Goal: Information Seeking & Learning: Learn about a topic

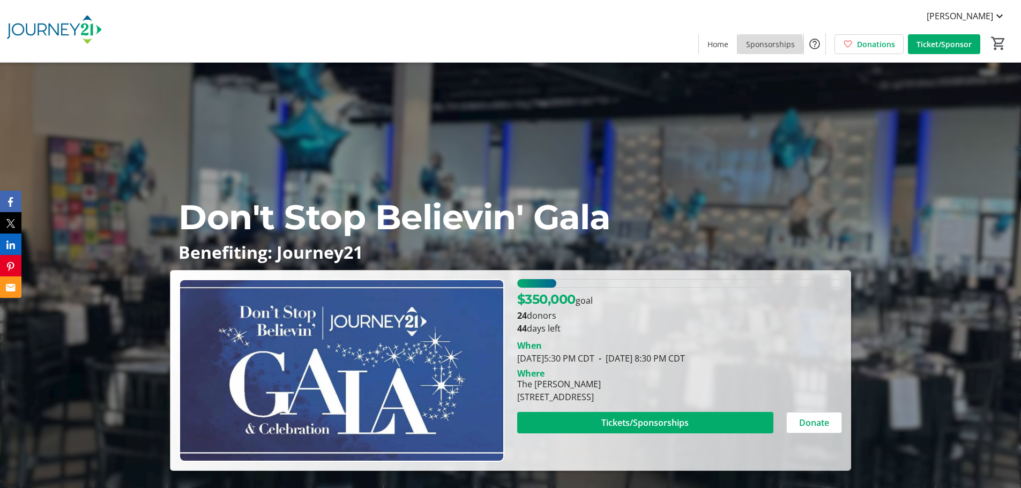
click at [755, 47] on span "Sponsorships" at bounding box center [770, 44] width 49 height 11
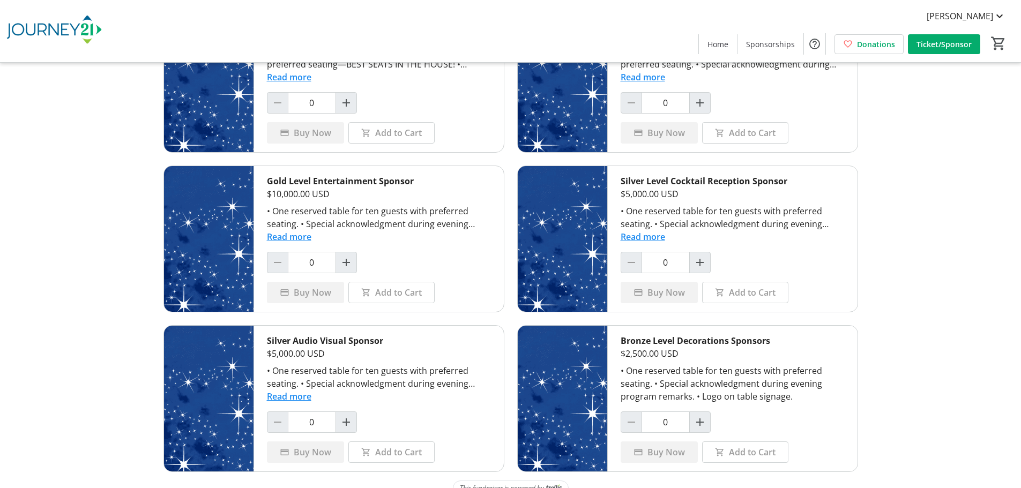
scroll to position [124, 0]
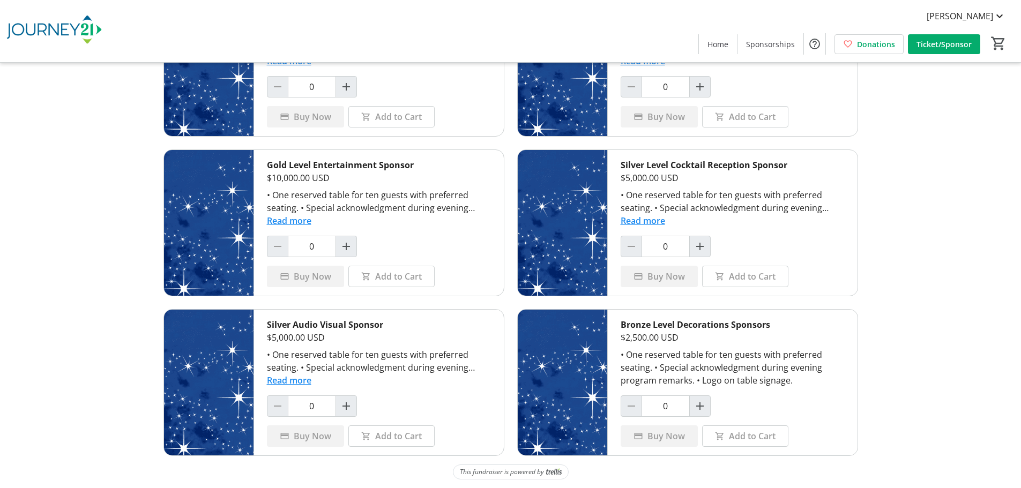
click at [301, 219] on button "Read more" at bounding box center [289, 220] width 45 height 13
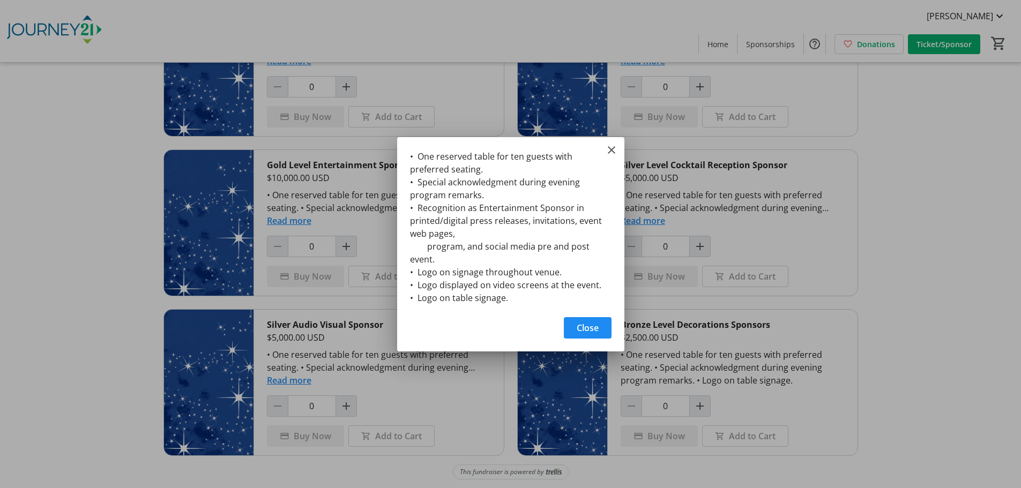
scroll to position [0, 0]
click at [612, 150] on mat-icon "Close" at bounding box center [611, 150] width 13 height 13
